Goal: Task Accomplishment & Management: Use online tool/utility

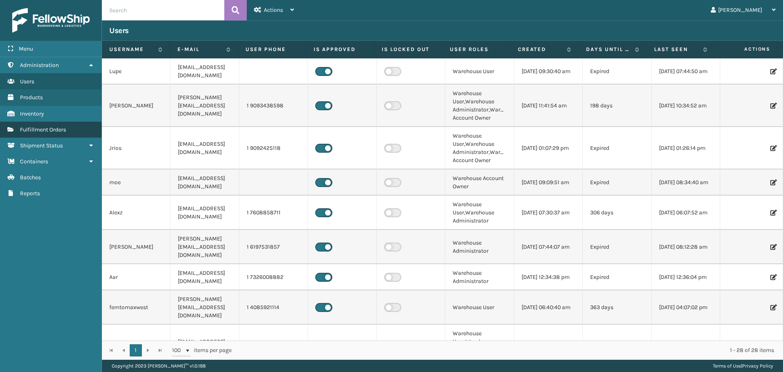
click at [47, 122] on link "Inventory Fulfillment Orders" at bounding box center [51, 130] width 102 height 16
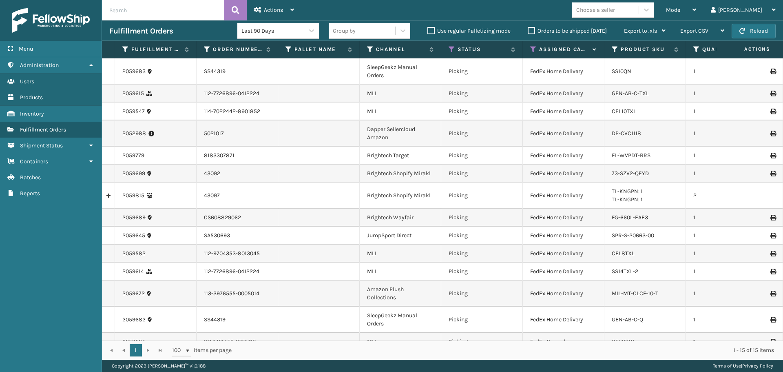
drag, startPoint x: 616, startPoint y: 4, endPoint x: 618, endPoint y: 9, distance: 5.3
click at [617, 6] on div "Choose a seller" at bounding box center [605, 9] width 66 height 13
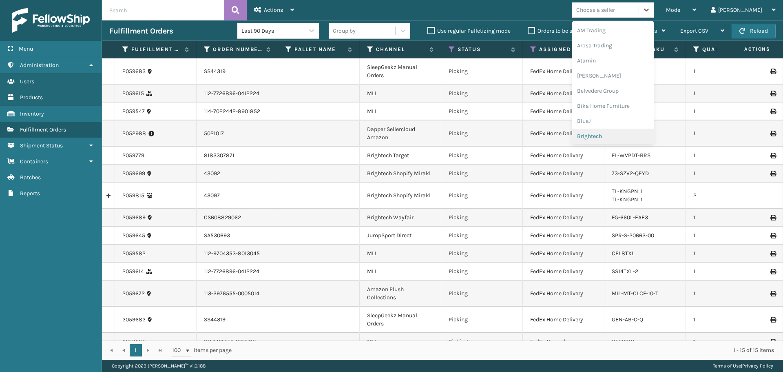
click at [619, 136] on div "Brightech" at bounding box center [613, 135] width 82 height 15
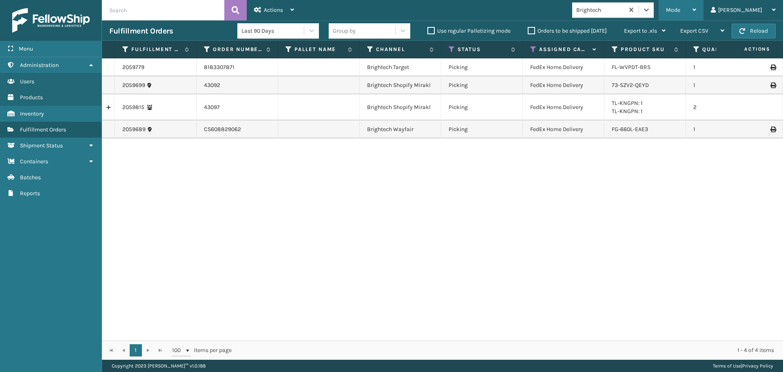
click at [696, 14] on div "Mode" at bounding box center [681, 10] width 30 height 20
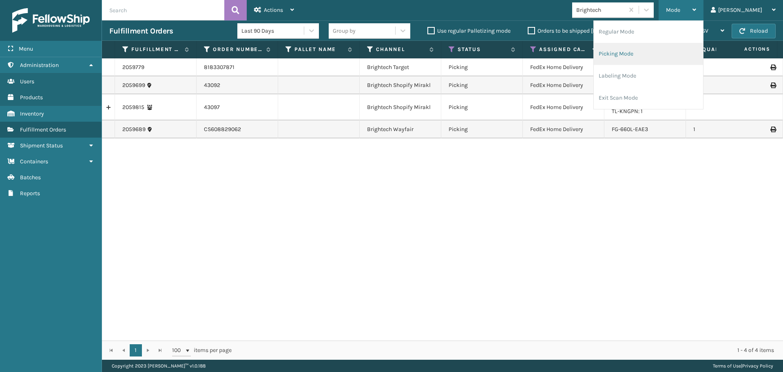
click at [647, 53] on li "Picking Mode" at bounding box center [648, 54] width 109 height 22
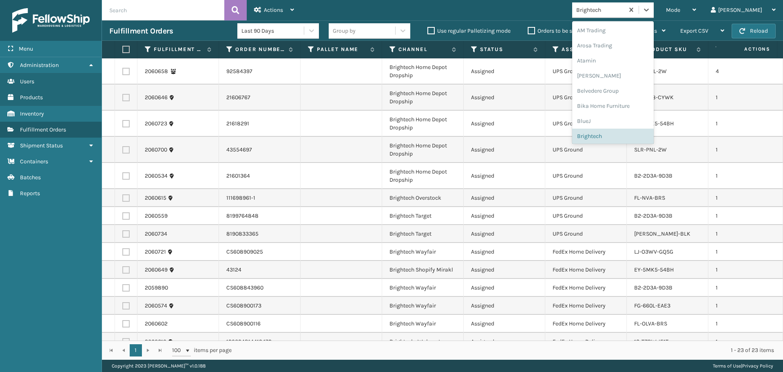
click at [620, 13] on div "Brightech" at bounding box center [600, 10] width 49 height 9
click at [630, 133] on div "Brightech" at bounding box center [613, 131] width 82 height 15
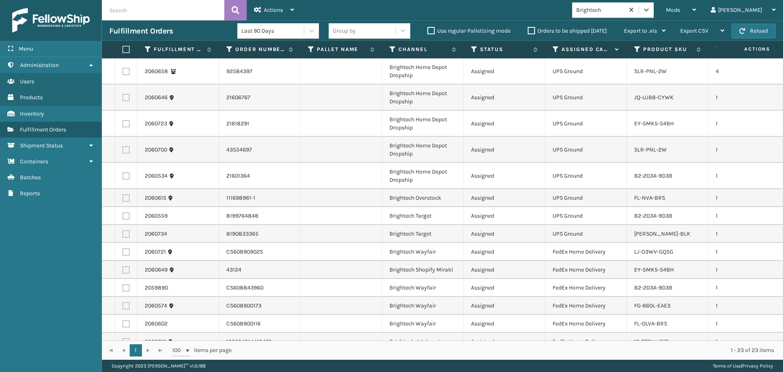
click at [126, 51] on label at bounding box center [124, 49] width 5 height 7
click at [123, 51] on input "checkbox" at bounding box center [122, 49] width 0 height 5
checkbox input "true"
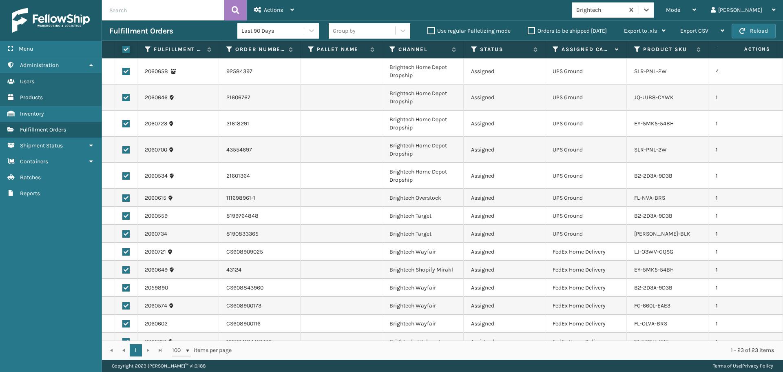
checkbox input "true"
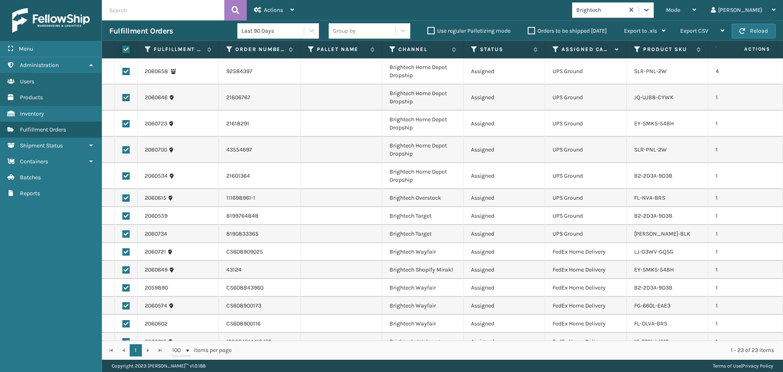
checkbox input "true"
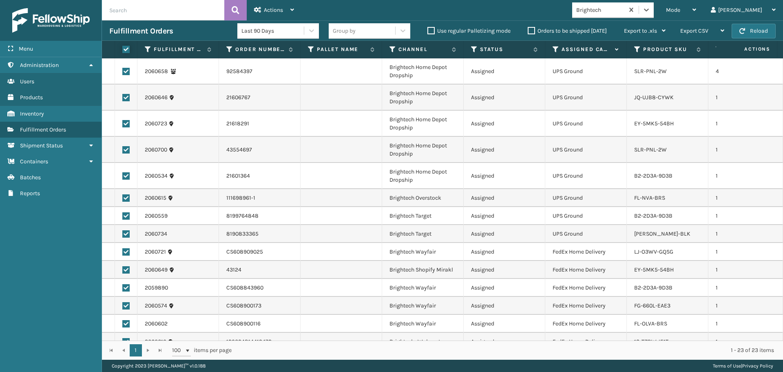
checkbox input "true"
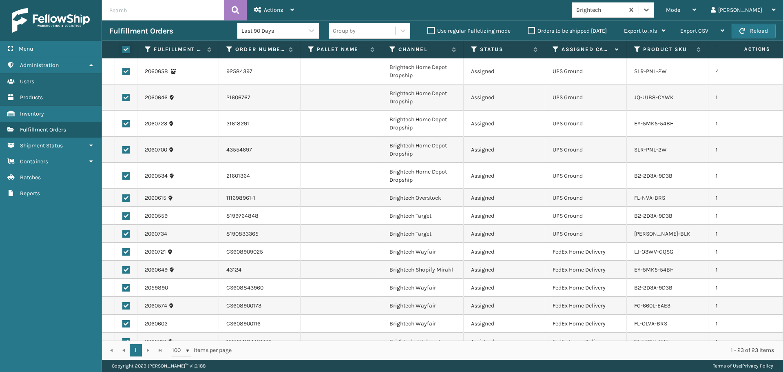
checkbox input "true"
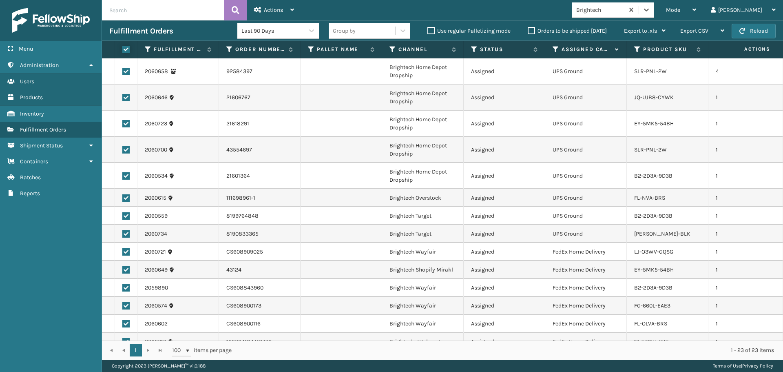
checkbox input "true"
click at [128, 70] on label at bounding box center [125, 71] width 7 height 7
click at [123, 70] on input "checkbox" at bounding box center [122, 70] width 0 height 5
checkbox input "false"
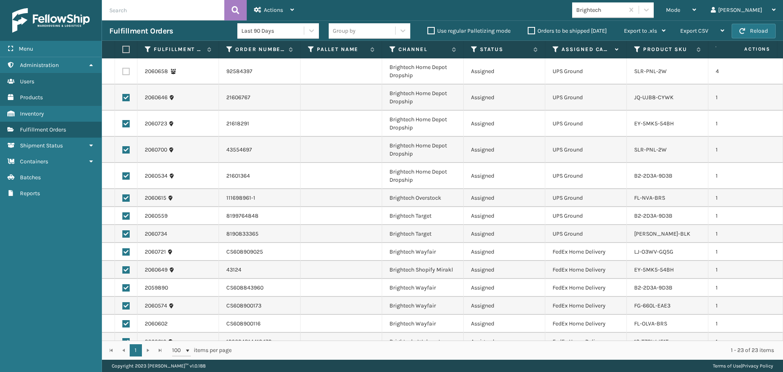
click at [127, 98] on label at bounding box center [125, 97] width 7 height 7
click at [123, 98] on input "checkbox" at bounding box center [122, 96] width 0 height 5
checkbox input "false"
click at [125, 126] on label at bounding box center [125, 123] width 7 height 7
click at [123, 125] on input "checkbox" at bounding box center [122, 122] width 0 height 5
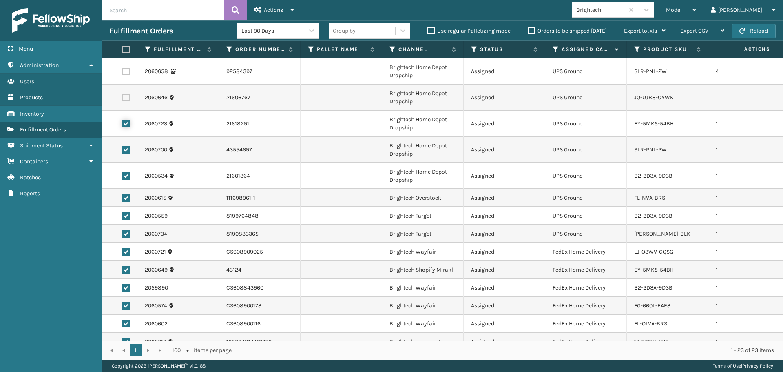
checkbox input "false"
click at [128, 149] on label at bounding box center [125, 149] width 7 height 7
click at [123, 149] on input "checkbox" at bounding box center [122, 148] width 0 height 5
checkbox input "false"
click at [127, 176] on label at bounding box center [125, 175] width 7 height 7
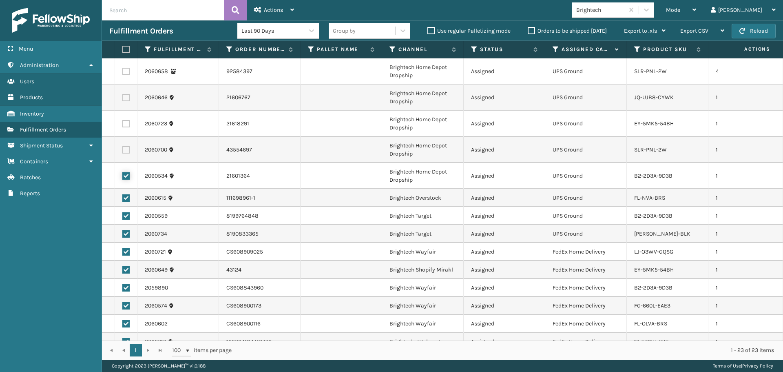
click at [123, 176] on input "checkbox" at bounding box center [122, 174] width 0 height 5
checkbox input "false"
click at [124, 195] on label at bounding box center [125, 197] width 7 height 7
click at [123, 195] on input "checkbox" at bounding box center [122, 196] width 0 height 5
checkbox input "false"
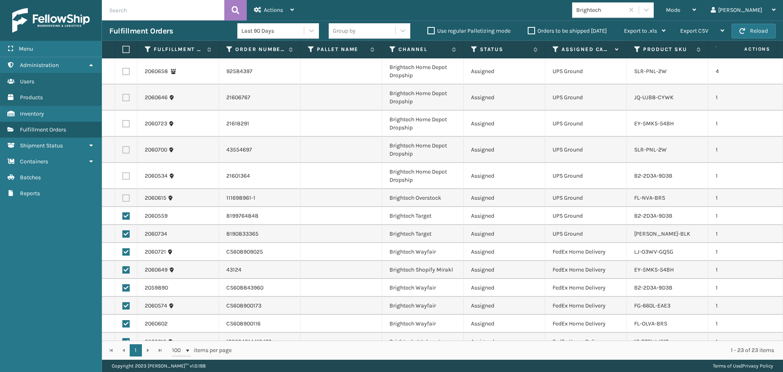
click at [126, 213] on label at bounding box center [125, 215] width 7 height 7
click at [123, 213] on input "checkbox" at bounding box center [122, 214] width 0 height 5
checkbox input "false"
click at [126, 232] on label at bounding box center [125, 233] width 7 height 7
click at [123, 232] on input "checkbox" at bounding box center [122, 232] width 0 height 5
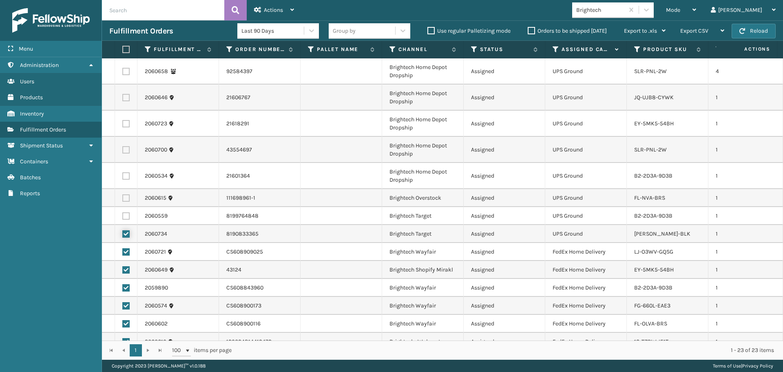
checkbox input "false"
click at [283, 9] on span "Actions" at bounding box center [273, 10] width 19 height 7
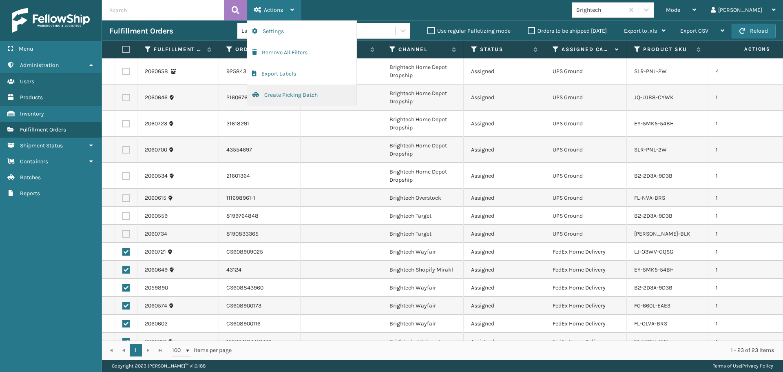
click at [268, 103] on button "Create Picking Batch" at bounding box center [301, 94] width 109 height 21
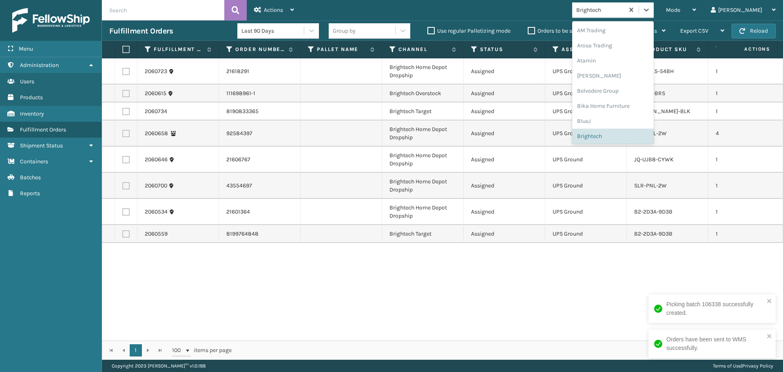
click at [625, 7] on div "Brightech" at bounding box center [600, 10] width 49 height 9
click at [620, 73] on div "LifePro Fitness" at bounding box center [613, 73] width 82 height 15
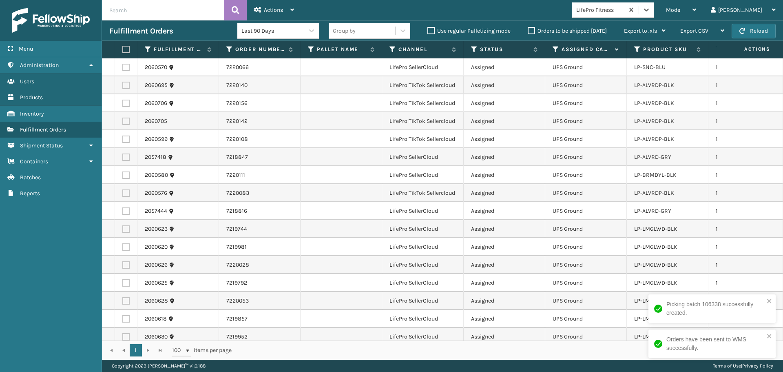
click at [122, 46] on label at bounding box center [124, 49] width 5 height 7
click at [122, 47] on input "checkbox" at bounding box center [122, 49] width 0 height 5
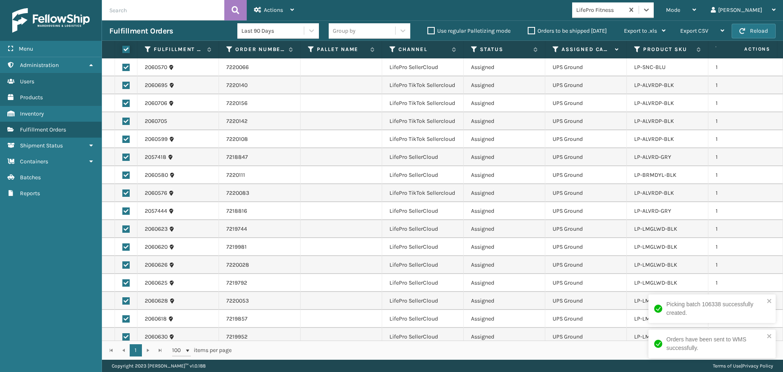
checkbox input "true"
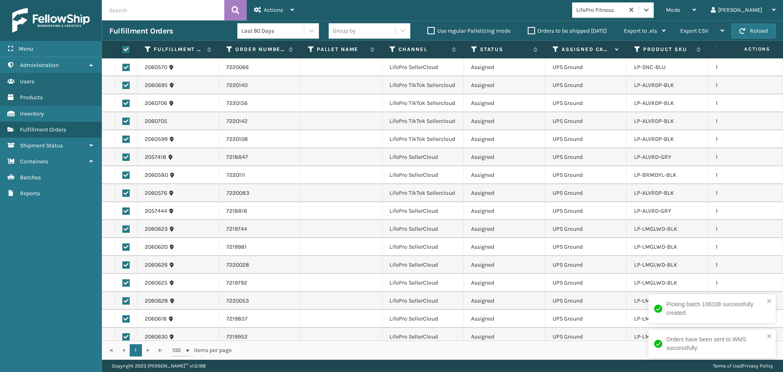
checkbox input "true"
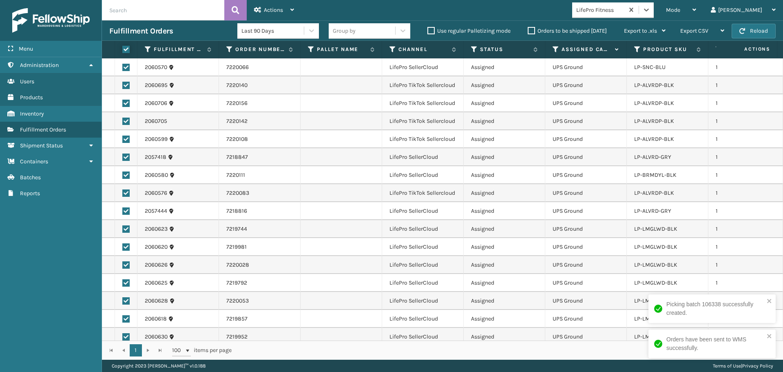
checkbox input "true"
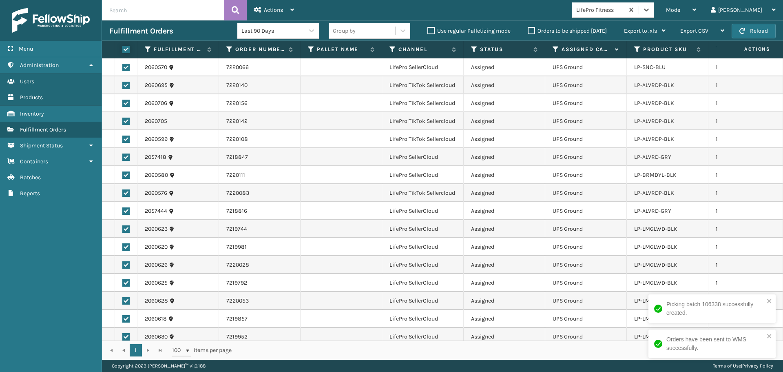
checkbox input "true"
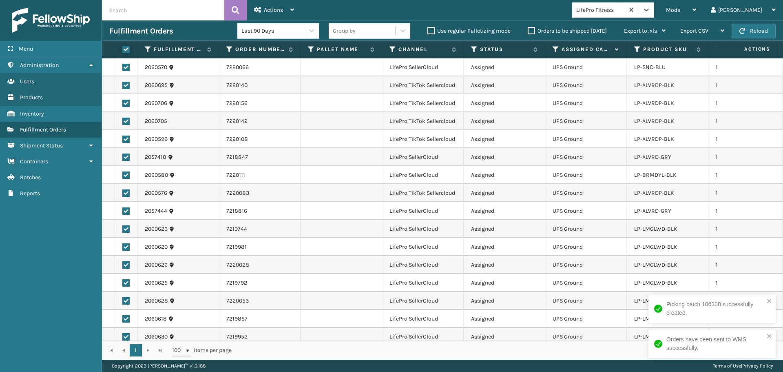
checkbox input "true"
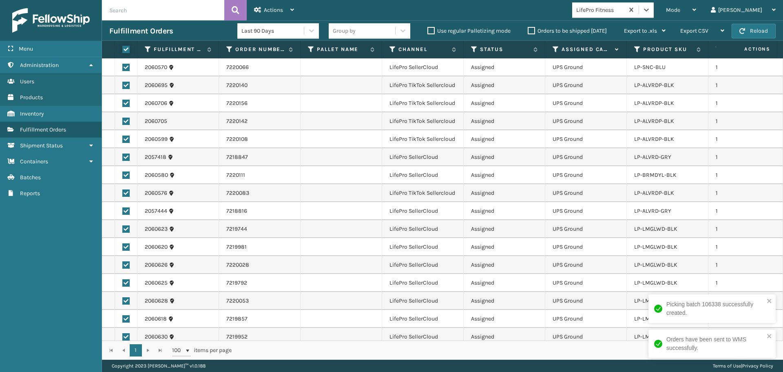
checkbox input "true"
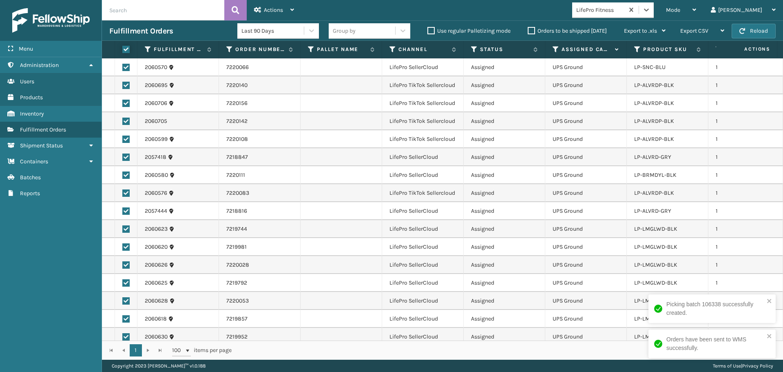
checkbox input "true"
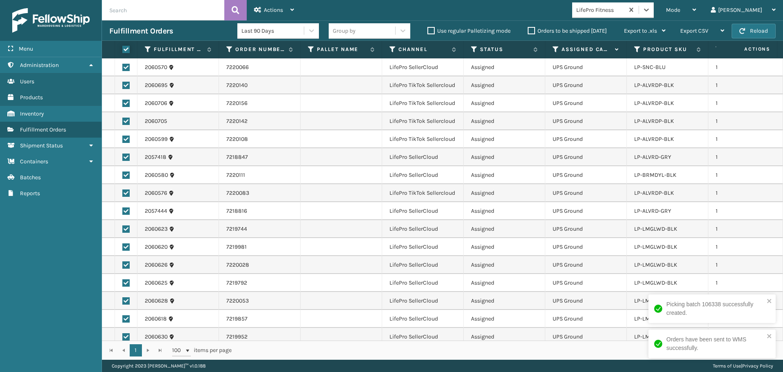
checkbox input "true"
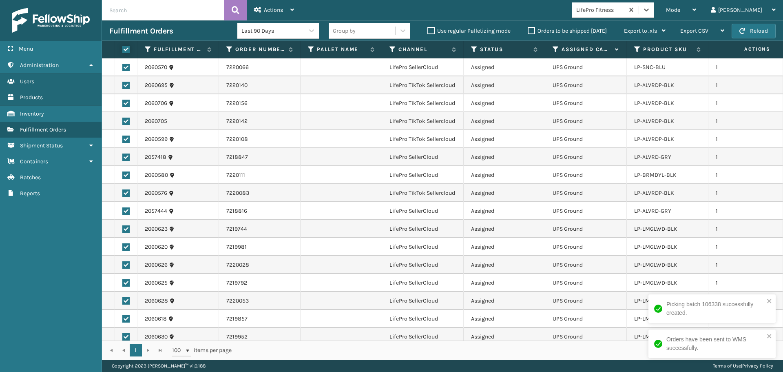
checkbox input "true"
click at [270, 2] on div "Actions" at bounding box center [274, 10] width 40 height 20
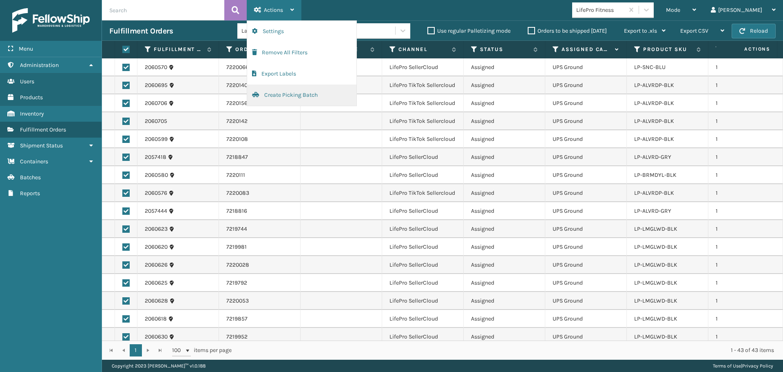
click at [297, 95] on button "Create Picking Batch" at bounding box center [301, 94] width 109 height 21
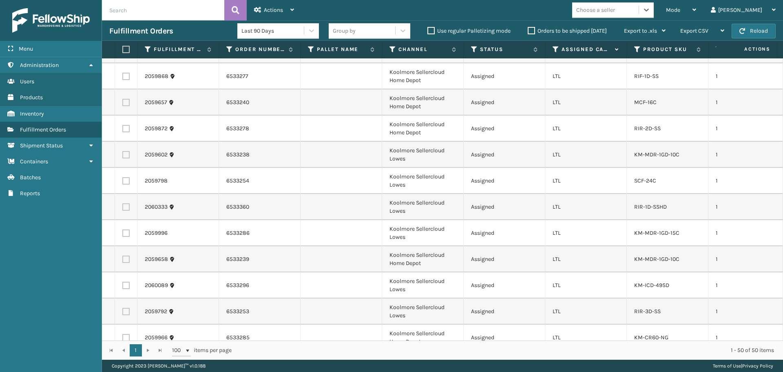
scroll to position [263, 0]
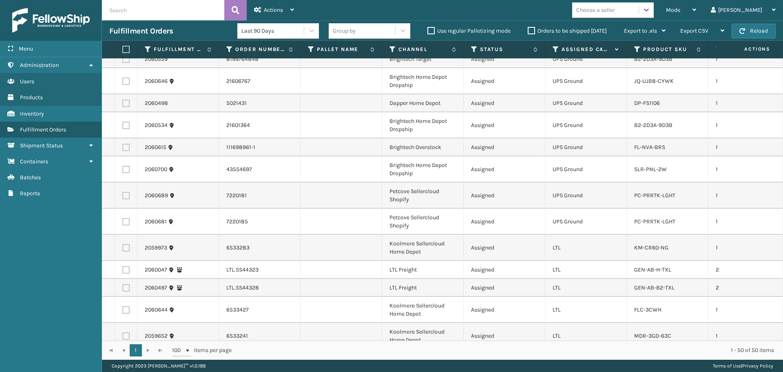
click at [639, 13] on div "Choose a seller" at bounding box center [605, 9] width 66 height 13
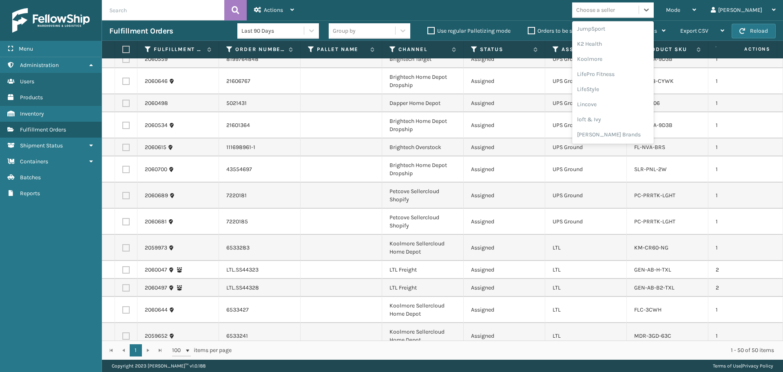
scroll to position [394, 0]
click at [636, 117] on div "SleepGeekz" at bounding box center [613, 119] width 82 height 15
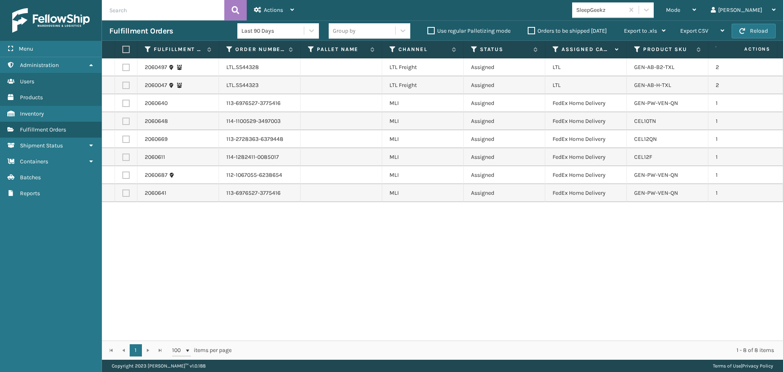
click at [128, 50] on th at bounding box center [126, 50] width 22 height 18
click at [127, 49] on label at bounding box center [124, 49] width 5 height 7
click at [123, 49] on input "checkbox" at bounding box center [122, 49] width 0 height 5
checkbox input "true"
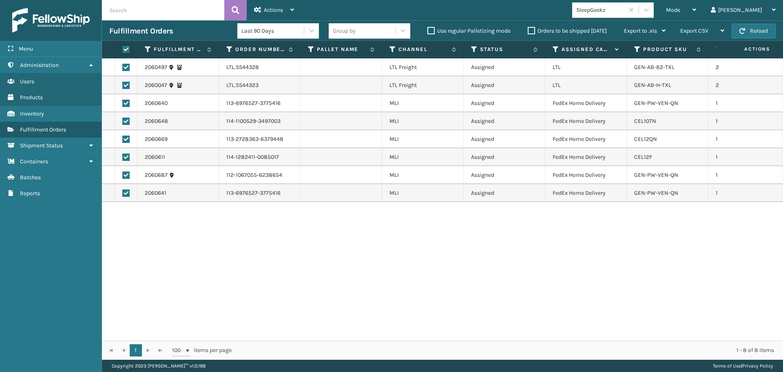
checkbox input "true"
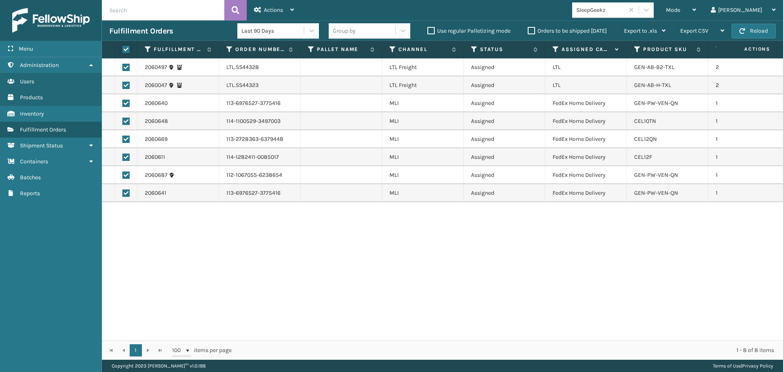
checkbox input "true"
click at [127, 68] on label at bounding box center [125, 67] width 7 height 7
click at [123, 68] on input "checkbox" at bounding box center [122, 66] width 0 height 5
checkbox input "false"
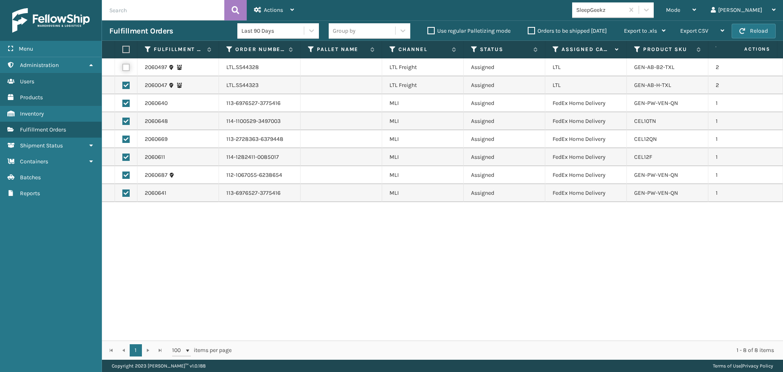
checkbox input "false"
drag, startPoint x: 128, startPoint y: 84, endPoint x: 135, endPoint y: 84, distance: 6.9
click at [128, 85] on label at bounding box center [125, 85] width 7 height 7
click at [123, 85] on input "checkbox" at bounding box center [122, 84] width 0 height 5
checkbox input "false"
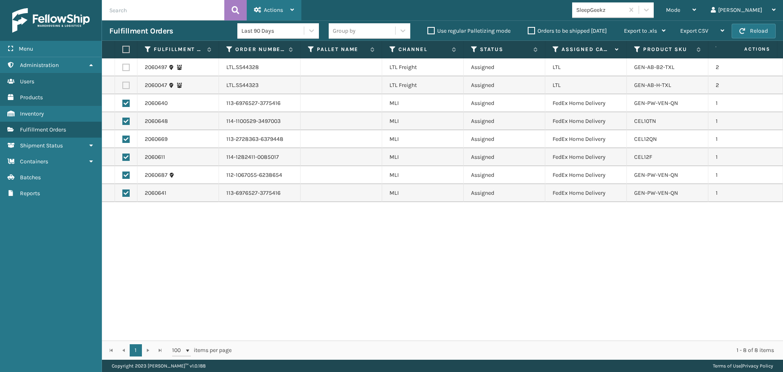
click at [288, 7] on div "Actions" at bounding box center [274, 10] width 40 height 20
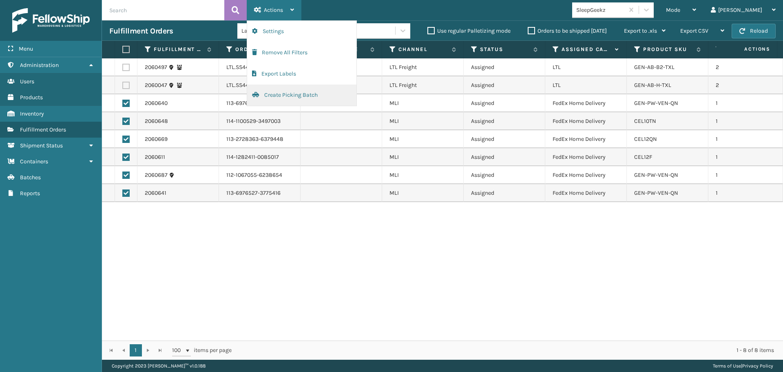
click at [293, 95] on button "Create Picking Batch" at bounding box center [301, 94] width 109 height 21
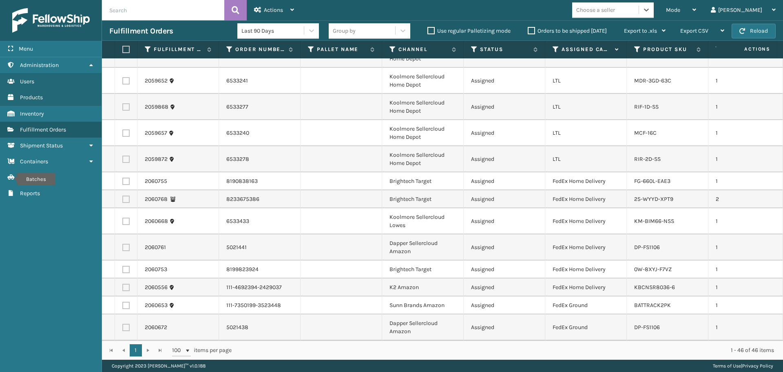
scroll to position [811, 0]
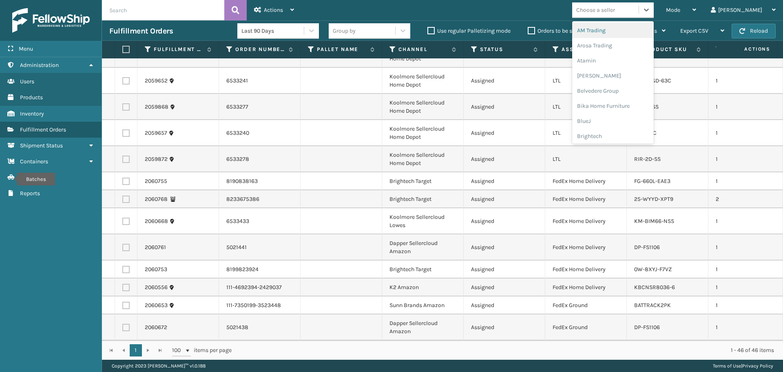
click at [615, 11] on div "Choose a seller" at bounding box center [595, 10] width 39 height 9
click at [622, 59] on div "Dapper Supply" at bounding box center [613, 58] width 82 height 15
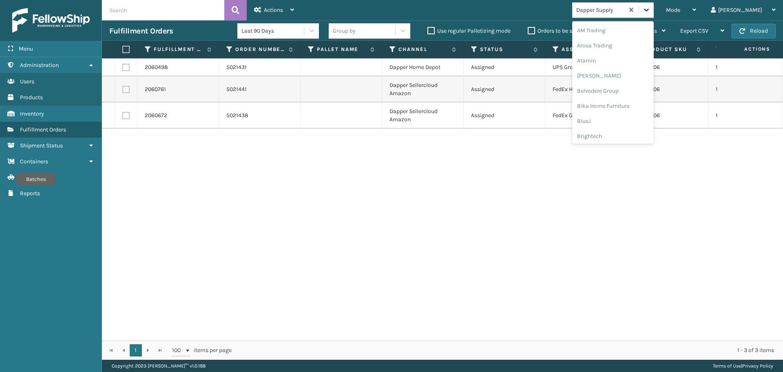
click at [650, 13] on icon at bounding box center [646, 10] width 8 height 8
click at [612, 124] on div "Emson" at bounding box center [613, 120] width 82 height 15
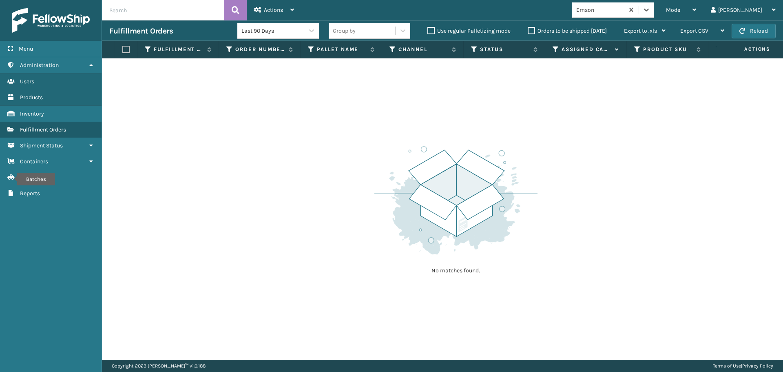
click at [670, 2] on div "Mode Regular Mode Picking Mode Labeling Mode Exit Scan Mode option Emson, selec…" at bounding box center [542, 10] width 482 height 20
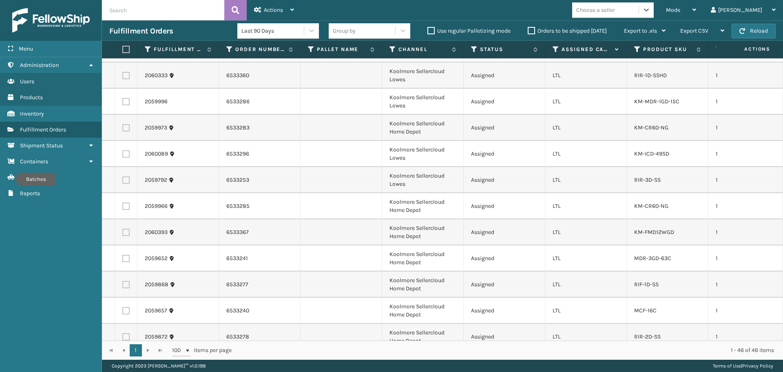
scroll to position [811, 0]
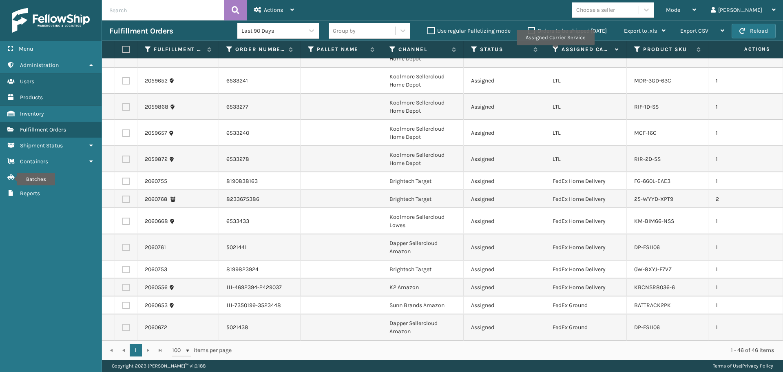
click at [555, 51] on icon at bounding box center [556, 49] width 7 height 7
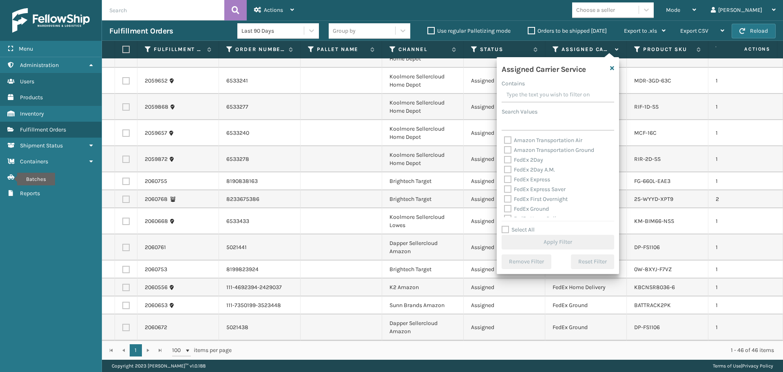
click at [531, 230] on label "Select All" at bounding box center [518, 229] width 33 height 7
click at [531, 226] on input "Select All" at bounding box center [563, 225] width 122 height 1
checkbox input "true"
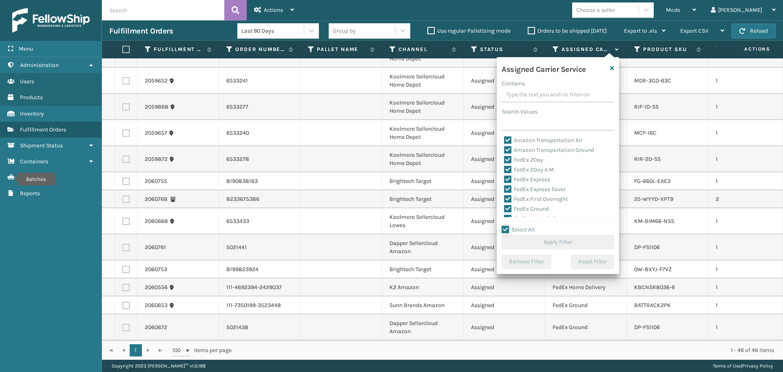
checkbox input "true"
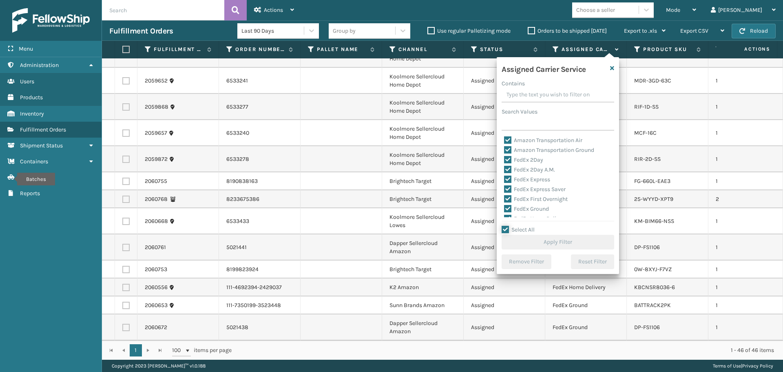
checkbox input "true"
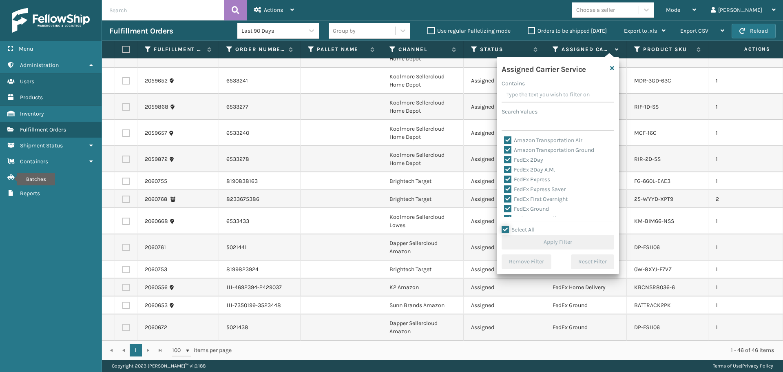
checkbox input "true"
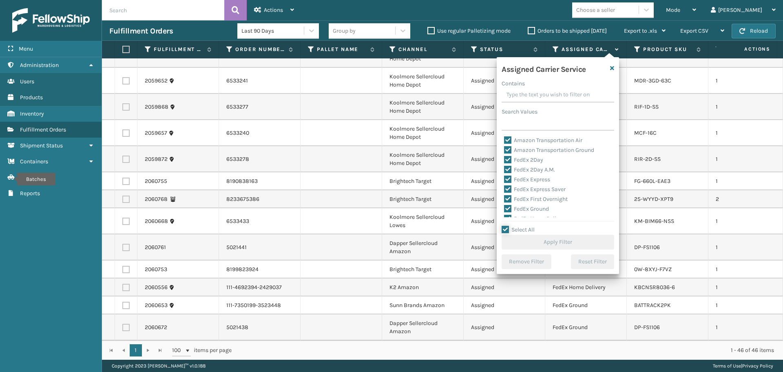
checkbox input "true"
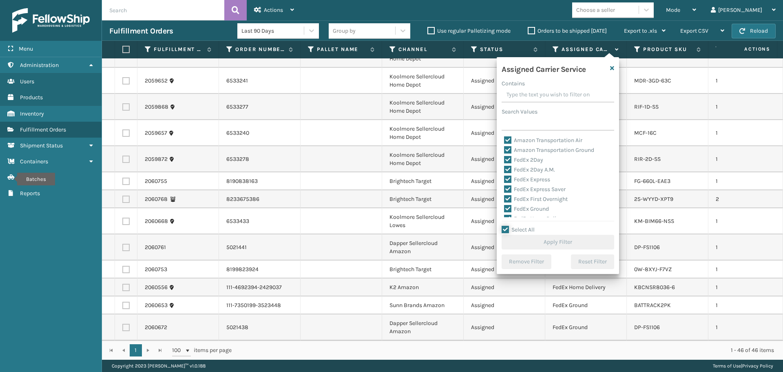
checkbox input "true"
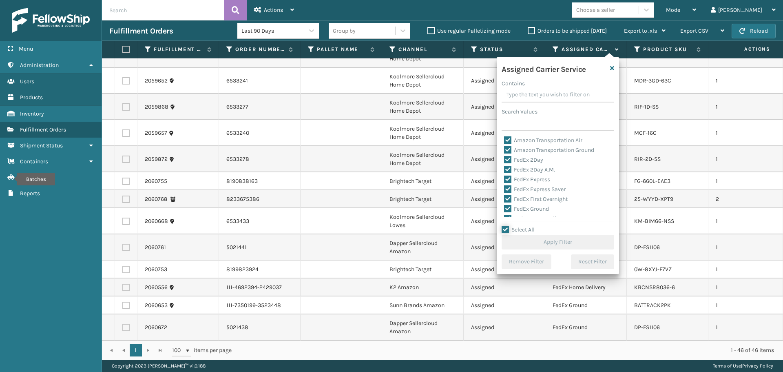
checkbox input "true"
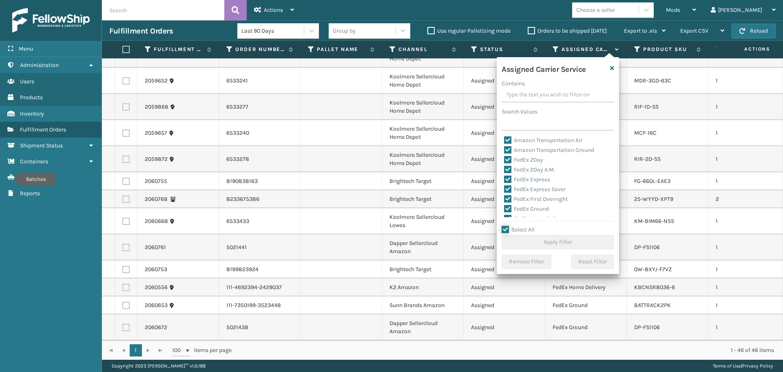
checkbox input "true"
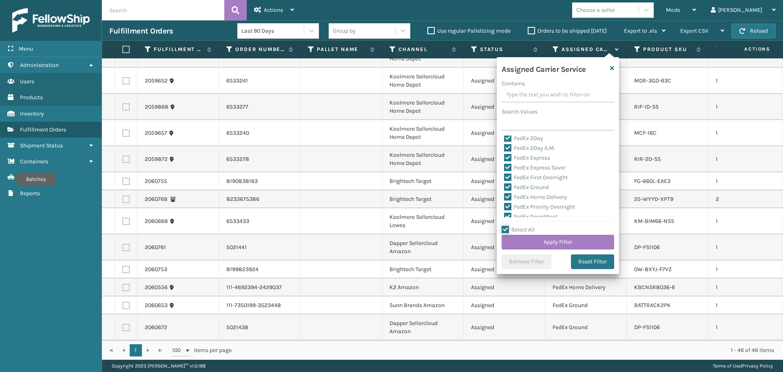
scroll to position [41, 0]
click at [517, 214] on label "LTL" at bounding box center [513, 216] width 18 height 7
click at [504, 214] on input "LTL" at bounding box center [504, 214] width 0 height 5
checkbox input "false"
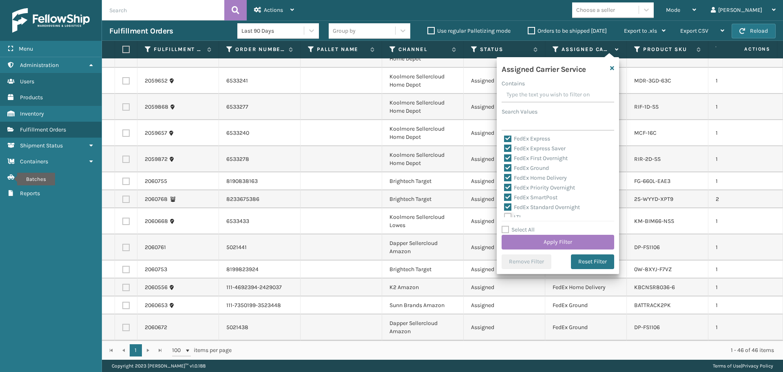
scroll to position [41, 0]
click at [536, 243] on button "Apply Filter" at bounding box center [558, 241] width 113 height 15
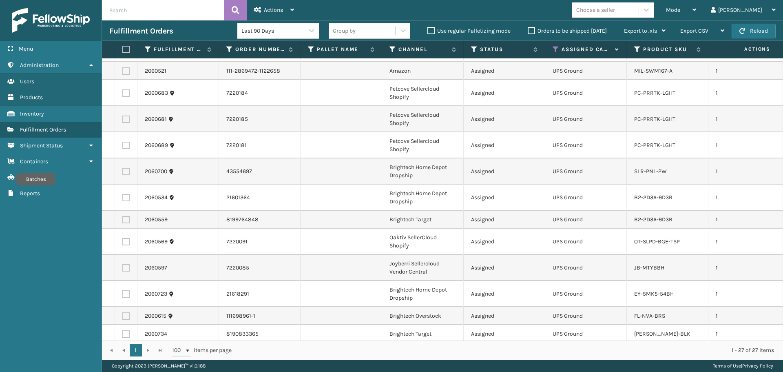
scroll to position [0, 0]
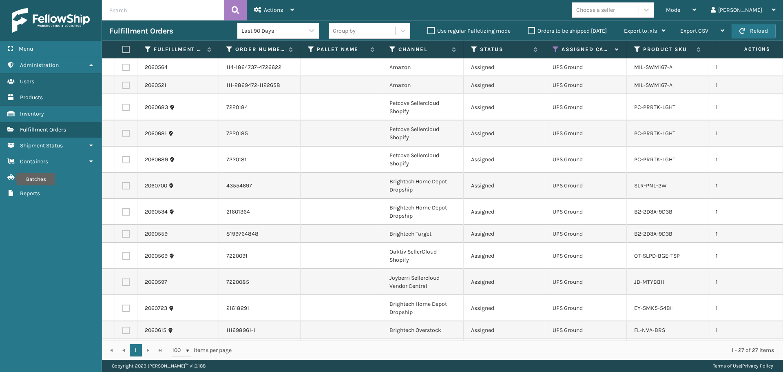
click at [615, 9] on div "Choose a seller" at bounding box center [595, 10] width 39 height 9
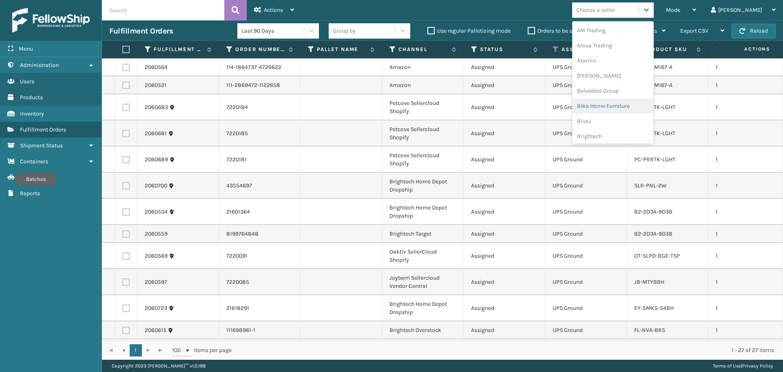
scroll to position [258, 0]
click at [652, 133] on div "[PERSON_NAME] Brands" at bounding box center [613, 134] width 82 height 15
click at [615, 13] on div "Choose a seller" at bounding box center [595, 10] width 39 height 9
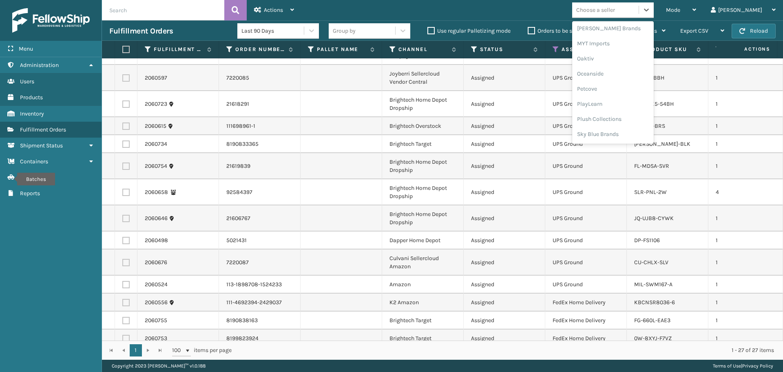
scroll to position [380, 0]
click at [622, 76] on div "Petcove" at bounding box center [613, 72] width 82 height 15
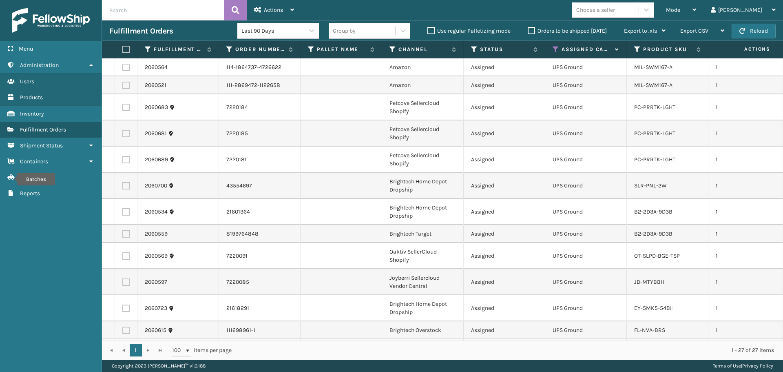
click at [615, 7] on div "Choose a seller" at bounding box center [595, 10] width 39 height 9
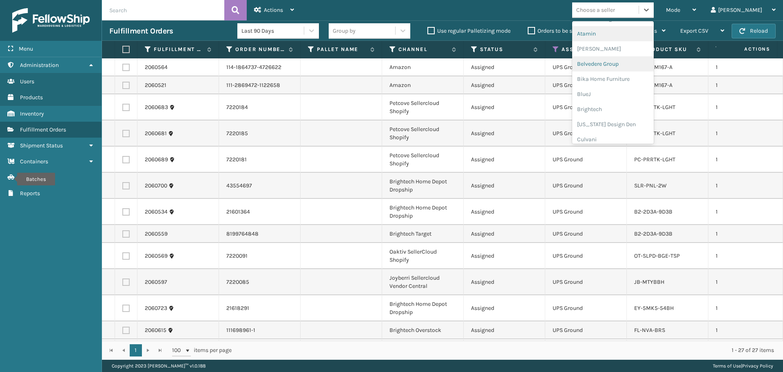
scroll to position [0, 0]
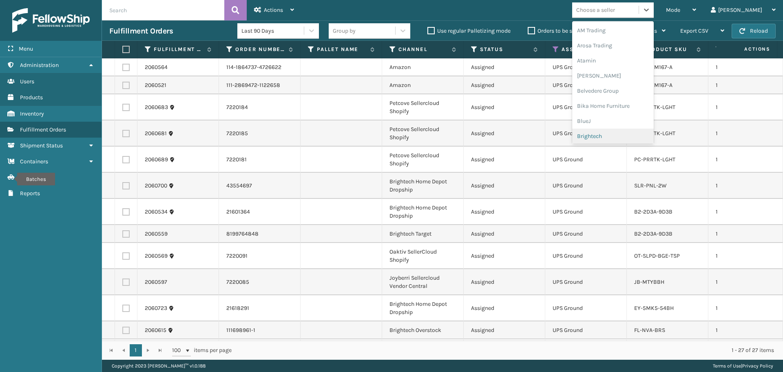
click at [622, 134] on div "Brightech" at bounding box center [613, 135] width 82 height 15
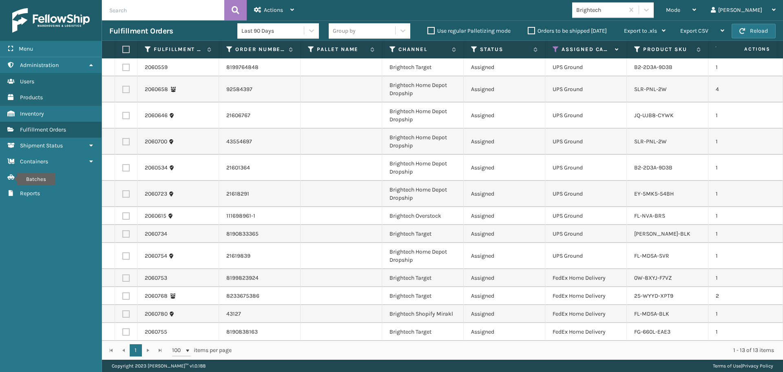
scroll to position [7, 0]
click at [624, 9] on div "Brightech" at bounding box center [600, 10] width 49 height 9
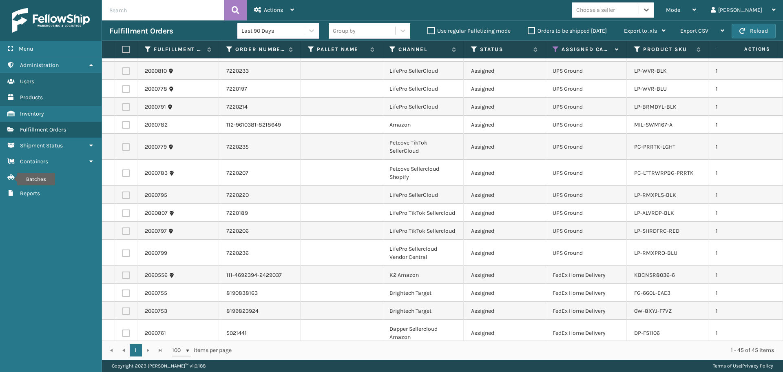
scroll to position [530, 0]
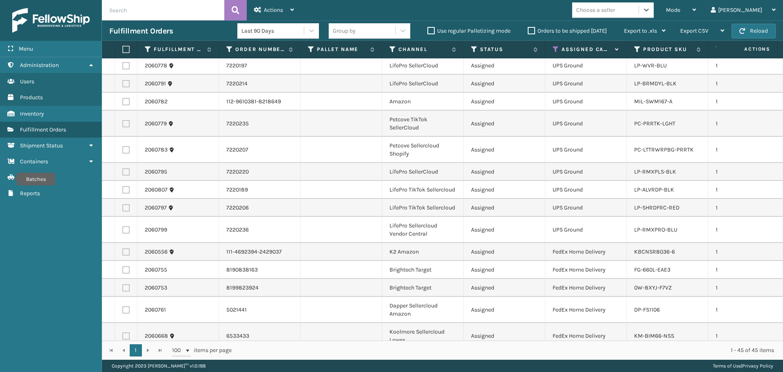
click at [639, 7] on div "Choose a seller" at bounding box center [605, 9] width 66 height 13
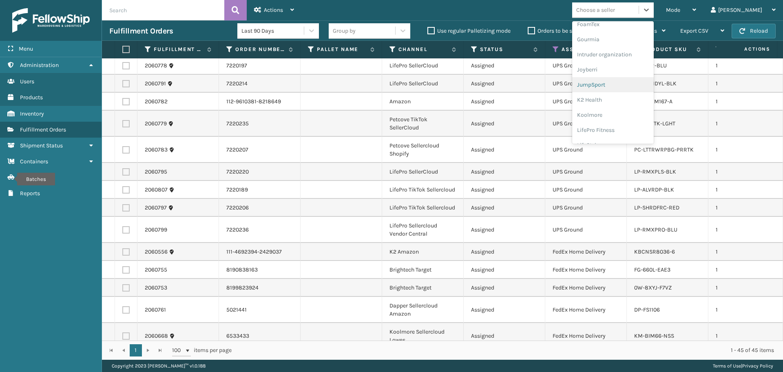
scroll to position [204, 0]
click at [637, 126] on div "LifePro Fitness" at bounding box center [613, 128] width 82 height 15
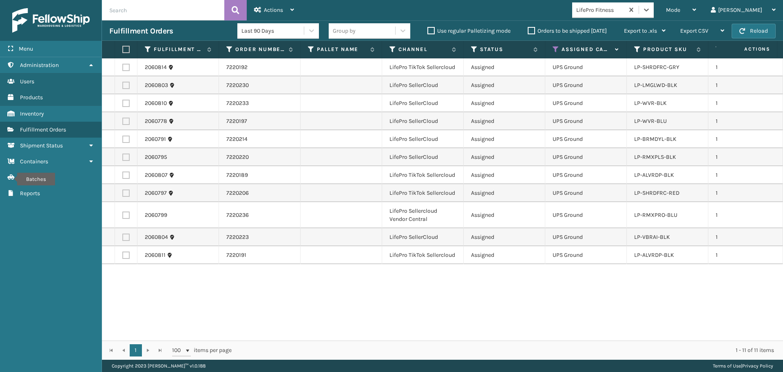
click at [124, 50] on label at bounding box center [124, 49] width 5 height 7
click at [123, 50] on input "checkbox" at bounding box center [122, 49] width 0 height 5
checkbox input "true"
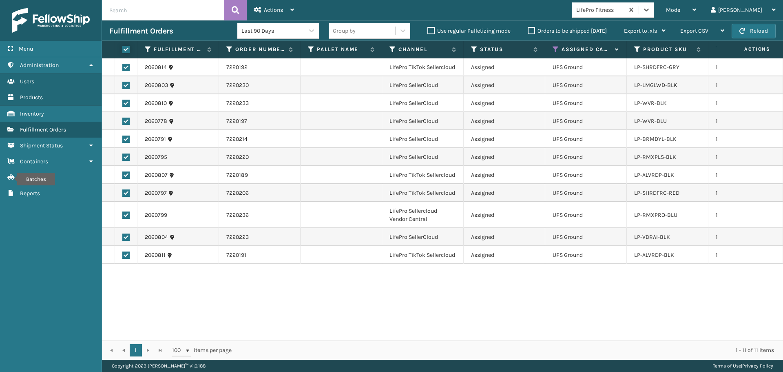
checkbox input "true"
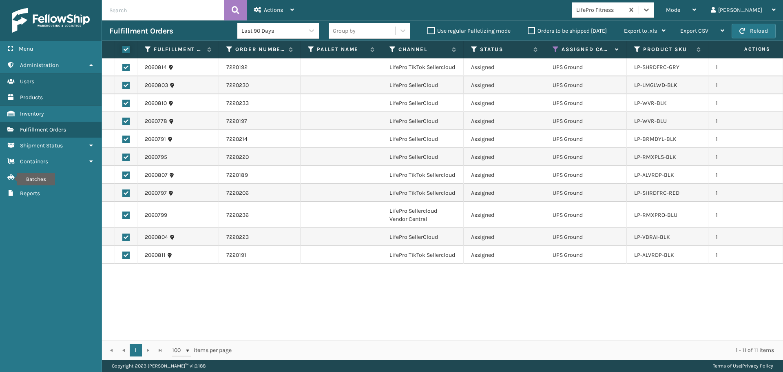
checkbox input "true"
click at [272, 11] on span "Actions" at bounding box center [273, 10] width 19 height 7
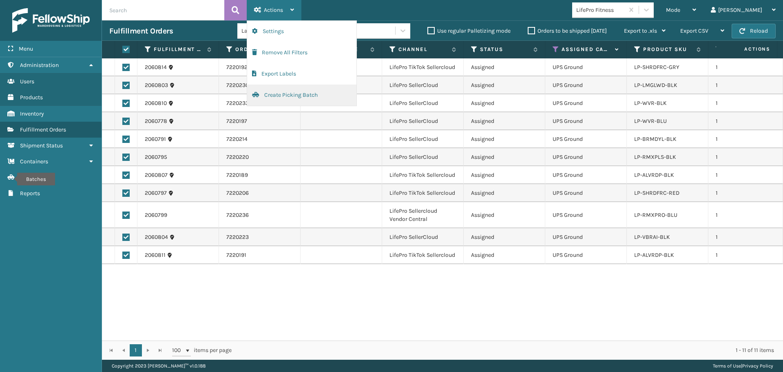
click at [287, 95] on button "Create Picking Batch" at bounding box center [301, 94] width 109 height 21
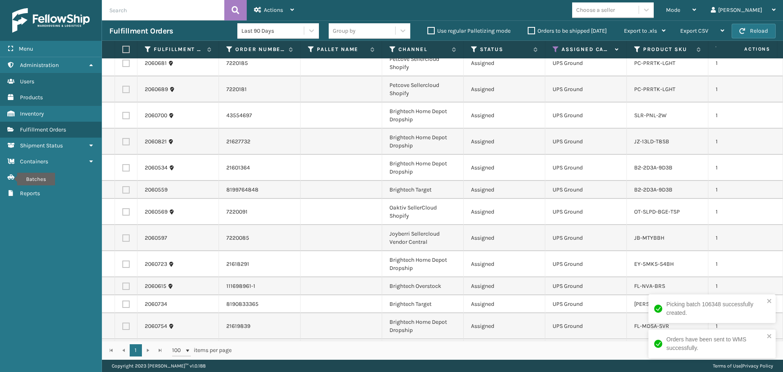
scroll to position [0, 0]
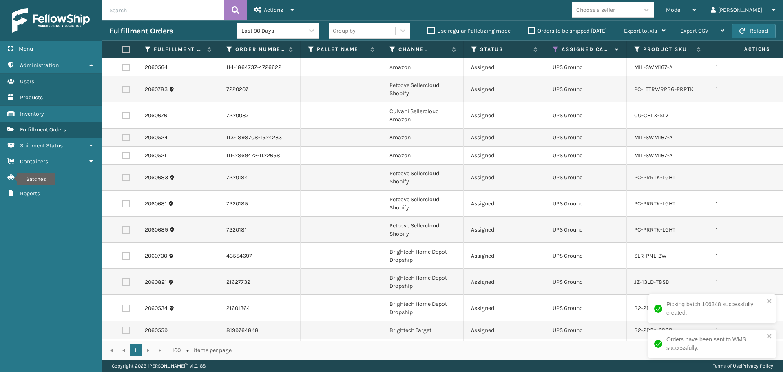
click at [615, 13] on div "Choose a seller" at bounding box center [595, 10] width 39 height 9
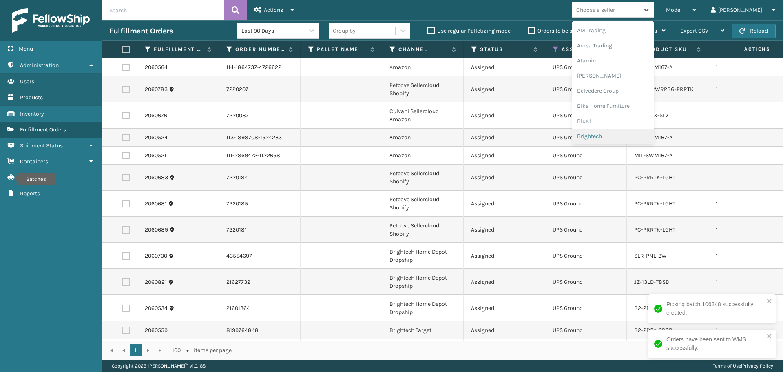
click at [617, 139] on div "Brightech" at bounding box center [613, 135] width 82 height 15
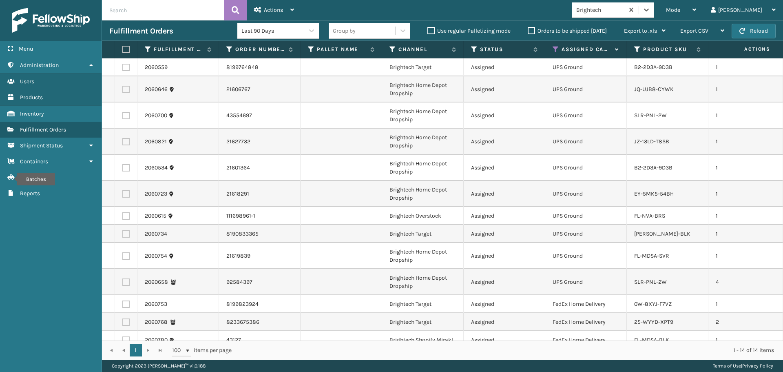
scroll to position [33, 0]
